Goal: Information Seeking & Learning: Find specific fact

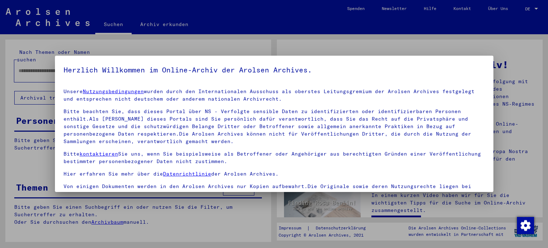
type input "**********"
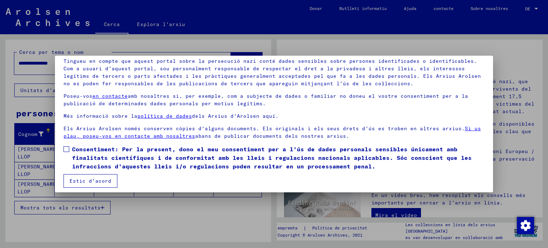
scroll to position [54, 0]
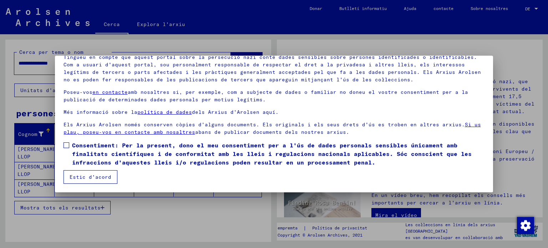
click at [96, 178] on font "Estic d'acord" at bounding box center [91, 177] width 42 height 6
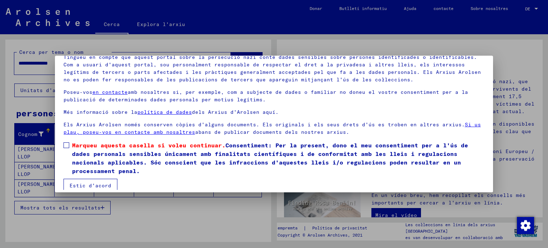
click at [65, 144] on span at bounding box center [66, 145] width 6 height 6
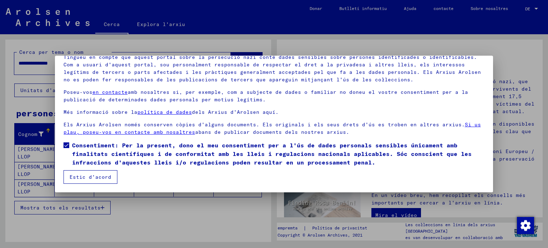
click at [76, 176] on font "Estic d'acord" at bounding box center [91, 177] width 42 height 6
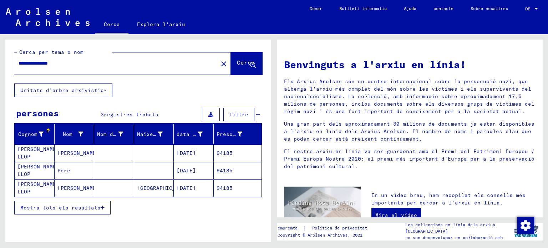
click at [108, 151] on mat-cell at bounding box center [114, 152] width 40 height 17
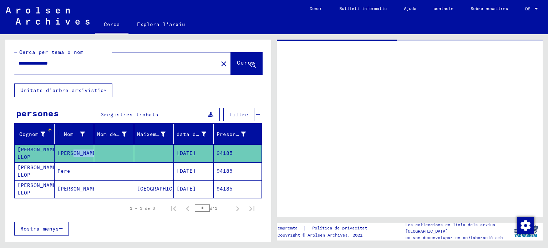
click at [108, 151] on mat-cell at bounding box center [114, 152] width 40 height 17
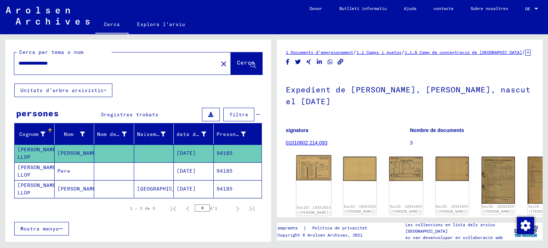
click at [300, 197] on div "DocID: 10351633 ([PERSON_NAME])" at bounding box center [313, 185] width 35 height 61
click at [317, 195] on div "DocID: 10351633 ([PERSON_NAME])" at bounding box center [313, 185] width 35 height 61
click at [389, 189] on div "DocID: 10351634 ([PERSON_NAME])" at bounding box center [405, 185] width 35 height 61
click at [389, 210] on font "DocID: 10351634 ([PERSON_NAME])" at bounding box center [406, 209] width 34 height 9
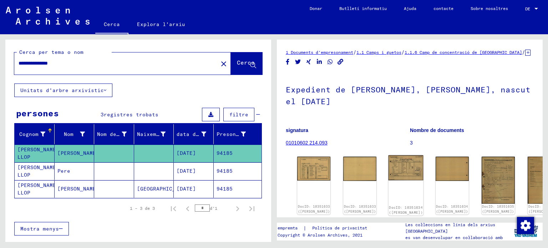
click at [389, 210] on font "DocID: 10351634 ([PERSON_NAME])" at bounding box center [406, 209] width 34 height 9
